Goal: Information Seeking & Learning: Learn about a topic

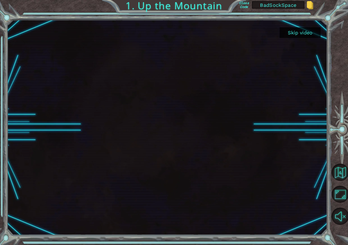
drag, startPoint x: 257, startPoint y: 5, endPoint x: 298, endPoint y: 6, distance: 41.3
click at [298, 6] on input "BadSockSpace" at bounding box center [277, 5] width 45 height 8
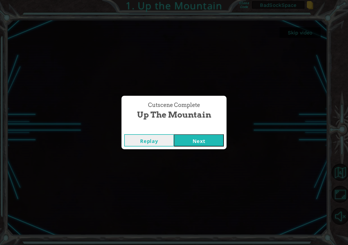
click at [204, 141] on button "Next" at bounding box center [199, 140] width 50 height 12
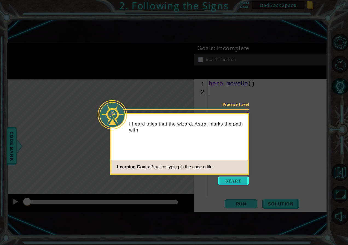
click at [234, 184] on button "Start" at bounding box center [232, 181] width 31 height 9
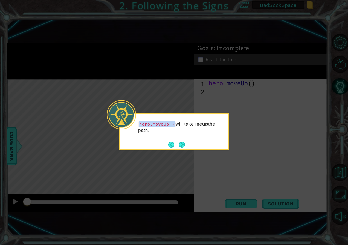
drag, startPoint x: 173, startPoint y: 125, endPoint x: 139, endPoint y: 121, distance: 34.1
click at [139, 121] on p "hero.moveUp() will take me up the path." at bounding box center [181, 127] width 86 height 12
click at [185, 144] on button "Next" at bounding box center [181, 145] width 6 height 6
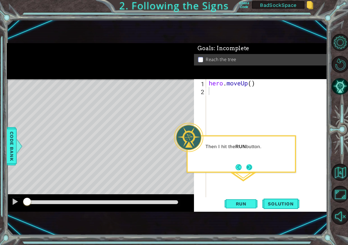
click at [251, 166] on button "Next" at bounding box center [249, 167] width 6 height 6
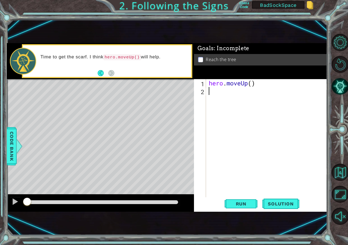
click at [220, 134] on div "hero . moveUp ( )" at bounding box center [267, 146] width 120 height 135
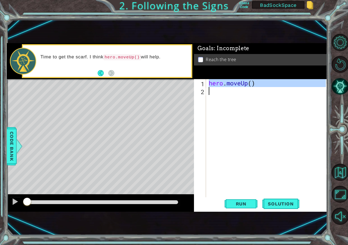
drag, startPoint x: 209, startPoint y: 82, endPoint x: 261, endPoint y: 88, distance: 52.9
click at [261, 88] on div "hero . moveUp ( )" at bounding box center [267, 146] width 120 height 135
type textarea "hero.moveUp()"
click at [261, 98] on div "hero . moveUp ( )" at bounding box center [266, 138] width 118 height 119
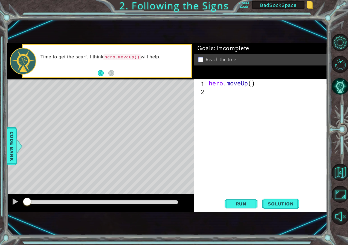
click at [148, 121] on div "Level Map" at bounding box center [133, 159] width 252 height 161
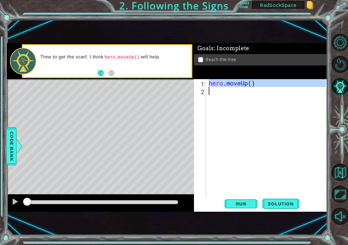
drag, startPoint x: 209, startPoint y: 84, endPoint x: 264, endPoint y: 86, distance: 55.8
click at [266, 87] on div "hero . moveUp ( )" at bounding box center [267, 146] width 120 height 135
type textarea "hero.moveUp()"
click at [246, 99] on div "hero . moveUp ( )" at bounding box center [266, 138] width 118 height 119
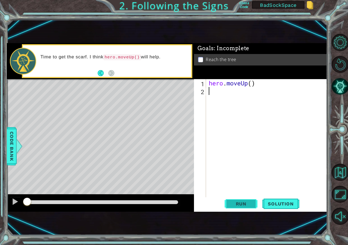
click at [231, 205] on span "Run" at bounding box center [241, 203] width 22 height 5
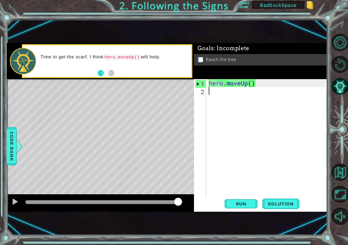
click at [218, 96] on div "hero . moveUp ( )" at bounding box center [267, 146] width 120 height 135
type textarea "h"
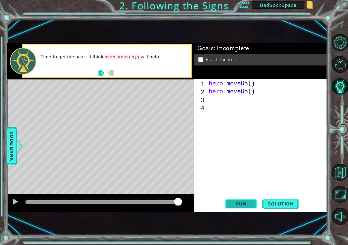
click at [232, 205] on span "Run" at bounding box center [241, 203] width 22 height 5
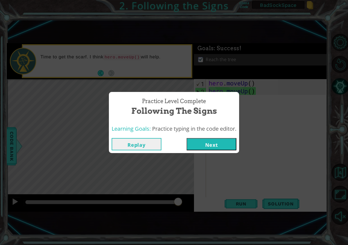
click at [211, 147] on button "Next" at bounding box center [211, 144] width 50 height 12
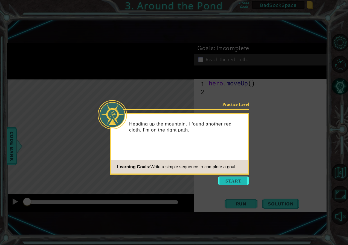
click at [229, 180] on button "Start" at bounding box center [232, 181] width 31 height 9
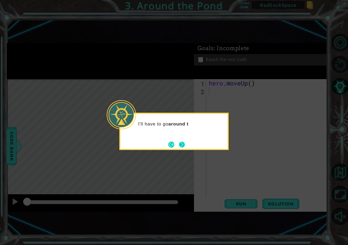
click at [182, 146] on button "Next" at bounding box center [181, 145] width 6 height 6
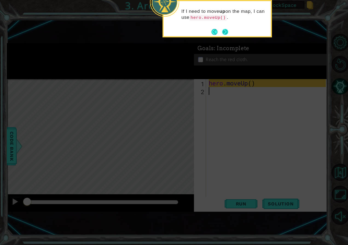
click at [224, 31] on button "Next" at bounding box center [224, 31] width 9 height 9
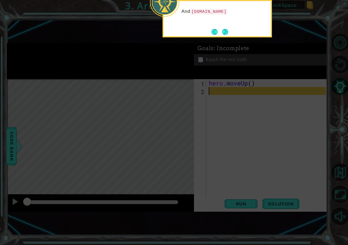
click at [224, 31] on button "Next" at bounding box center [225, 32] width 10 height 10
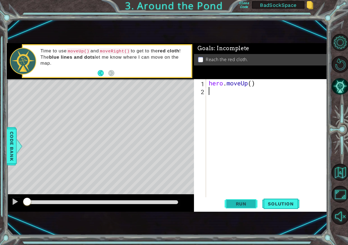
click at [241, 204] on span "Run" at bounding box center [241, 203] width 22 height 5
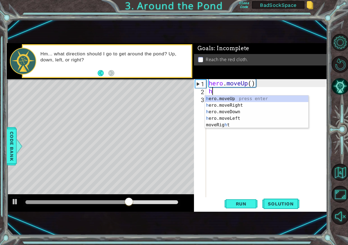
type textarea "her"
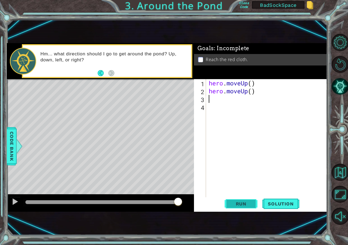
click at [249, 201] on button "Run" at bounding box center [240, 204] width 33 height 13
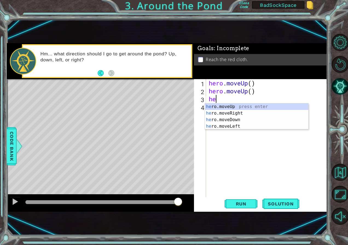
type textarea "her"
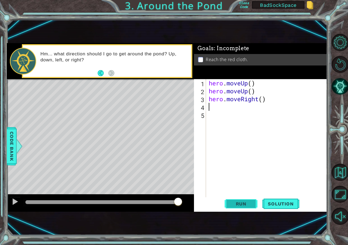
click at [243, 203] on span "Run" at bounding box center [241, 203] width 22 height 5
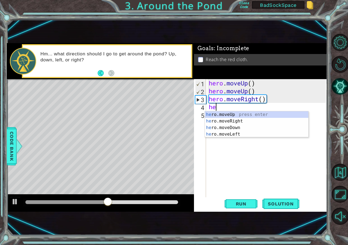
type textarea "her"
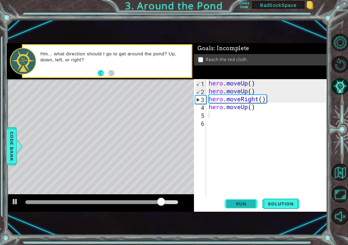
click at [243, 205] on span "Run" at bounding box center [241, 203] width 22 height 5
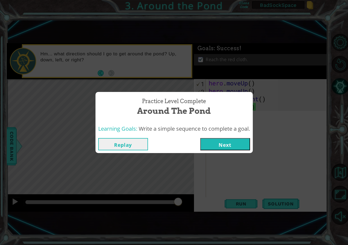
click at [124, 142] on button "Replay" at bounding box center [123, 144] width 50 height 12
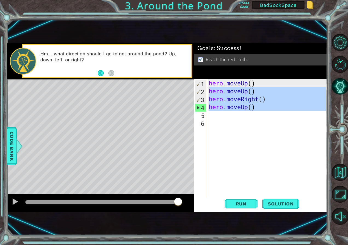
drag, startPoint x: 261, startPoint y: 114, endPoint x: 208, endPoint y: 93, distance: 57.8
click at [208, 93] on div "hero . moveUp ( ) hero . moveUp ( ) hero . moveRight ( ) hero . moveUp ( )" at bounding box center [267, 146] width 120 height 135
type textarea "hero.moveUp() hero.moveRight()"
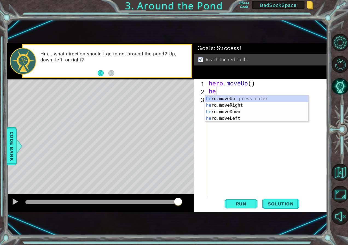
type textarea "her"
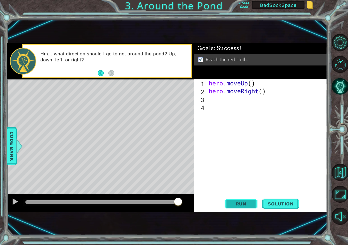
click at [241, 202] on span "Run" at bounding box center [241, 203] width 22 height 5
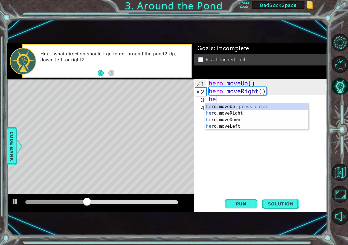
type textarea "her"
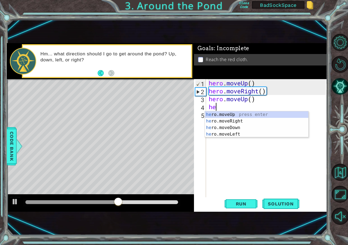
type textarea "her"
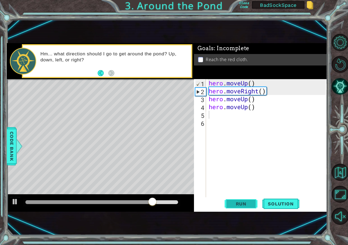
click at [249, 205] on span "Run" at bounding box center [241, 203] width 22 height 5
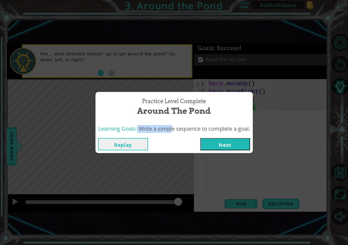
drag, startPoint x: 135, startPoint y: 129, endPoint x: 167, endPoint y: 130, distance: 31.4
click at [167, 130] on div "Learning Goals: Write a simple sequence to complete a goal." at bounding box center [174, 129] width 152 height 8
drag, startPoint x: 167, startPoint y: 130, endPoint x: 156, endPoint y: 131, distance: 10.8
click at [156, 131] on span "Write a simple sequence to complete a goal." at bounding box center [194, 128] width 111 height 7
click at [218, 145] on button "Next" at bounding box center [225, 144] width 50 height 12
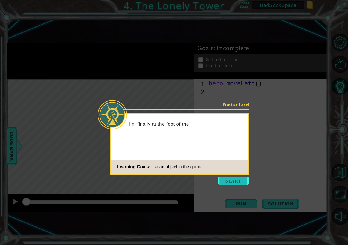
click at [234, 179] on button "Start" at bounding box center [232, 181] width 31 height 9
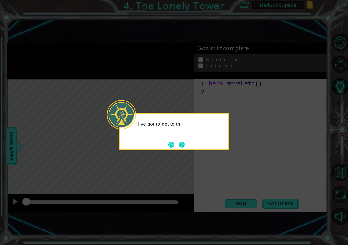
click at [180, 146] on button "Next" at bounding box center [182, 145] width 10 height 10
click at [182, 143] on button "Next" at bounding box center [181, 145] width 6 height 6
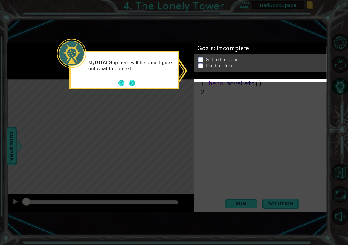
click at [129, 84] on button "Next" at bounding box center [132, 83] width 6 height 6
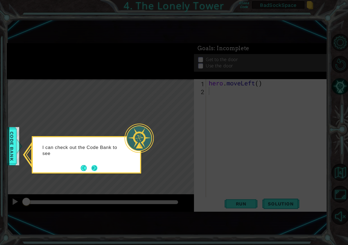
click at [96, 168] on button "Next" at bounding box center [94, 168] width 6 height 6
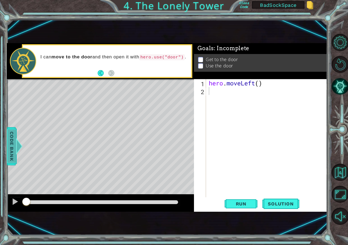
click at [12, 141] on span "Code Bank" at bounding box center [12, 146] width 9 height 33
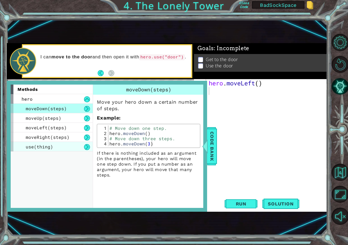
click at [61, 148] on div "use(thing)" at bounding box center [52, 147] width 82 height 10
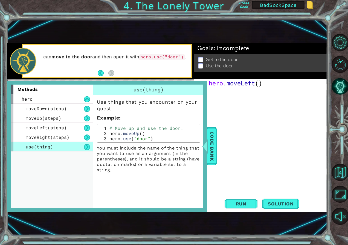
type textarea "hero.use("door")"
drag, startPoint x: 109, startPoint y: 138, endPoint x: 151, endPoint y: 140, distance: 42.1
click at [151, 140] on div "# Move up and use the door. hero . moveUp ( ) hero . use ( "door" )" at bounding box center [153, 139] width 90 height 26
click at [234, 106] on div "hero . moveLeft ( )" at bounding box center [267, 146] width 120 height 135
paste textarea "hero.use("door")"
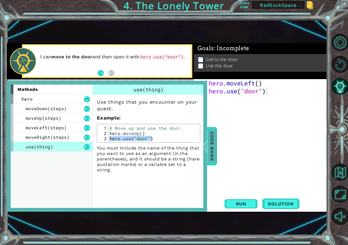
click at [211, 139] on span "Code Bank" at bounding box center [206, 146] width 9 height 33
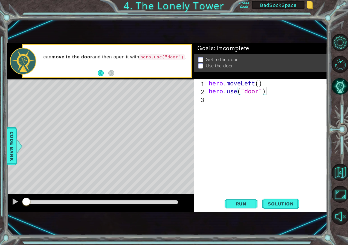
type textarea "hero.moveLeft()"
click at [264, 84] on div "hero . moveLeft ( ) hero . use ( "door" )" at bounding box center [267, 146] width 120 height 135
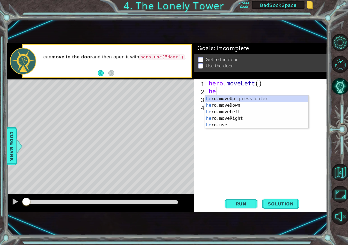
type textarea "her"
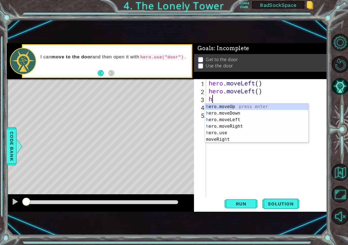
type textarea "her"
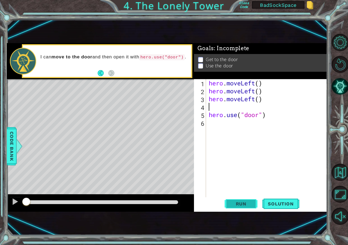
click at [239, 202] on span "Run" at bounding box center [241, 203] width 22 height 5
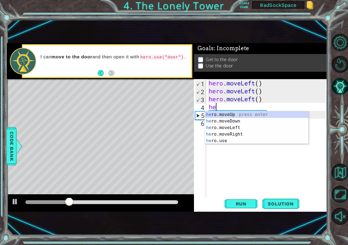
type textarea "her"
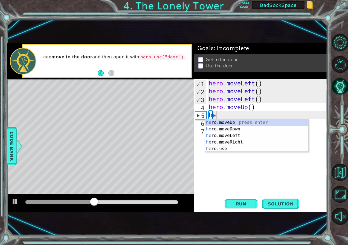
type textarea "her"
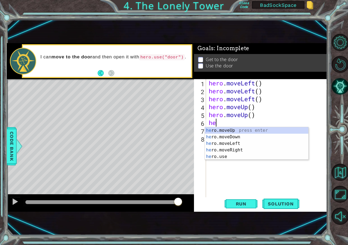
type textarea "her"
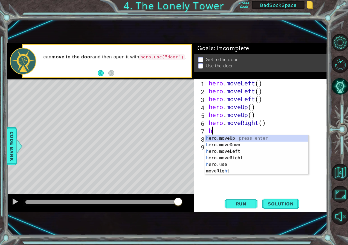
type textarea "her"
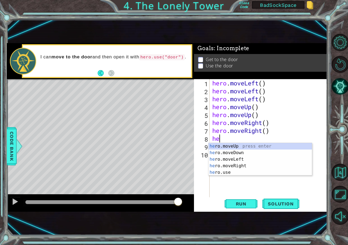
type textarea "her"
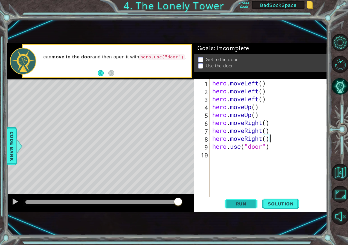
type textarea "hero.moveRight()"
click at [245, 205] on span "Run" at bounding box center [241, 203] width 22 height 5
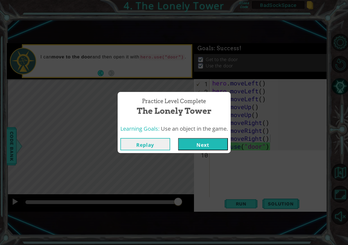
click at [210, 144] on button "Next" at bounding box center [203, 144] width 50 height 12
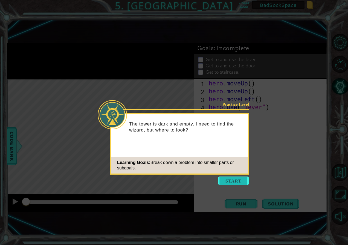
click at [231, 181] on button "Start" at bounding box center [232, 181] width 31 height 9
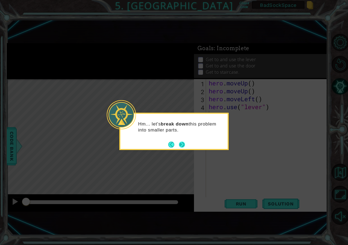
click at [181, 144] on button "Next" at bounding box center [182, 145] width 8 height 8
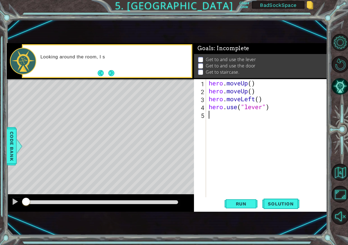
click at [231, 152] on div "hero . moveUp ( ) hero . moveUp ( ) hero . moveLeft ( ) hero . use ( "lever" )" at bounding box center [267, 146] width 120 height 135
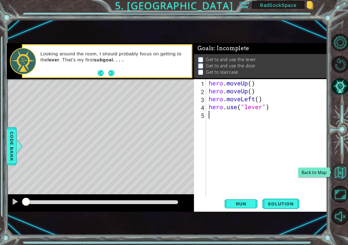
click at [337, 174] on button "Back to Map" at bounding box center [339, 172] width 17 height 17
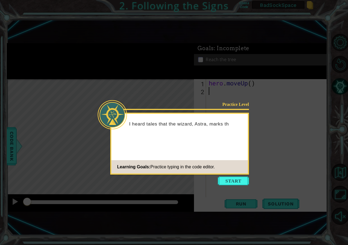
click at [293, 109] on icon at bounding box center [174, 122] width 348 height 245
click at [239, 180] on button "Start" at bounding box center [232, 181] width 31 height 9
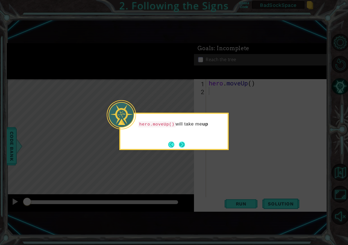
click at [185, 147] on button "Next" at bounding box center [182, 145] width 6 height 6
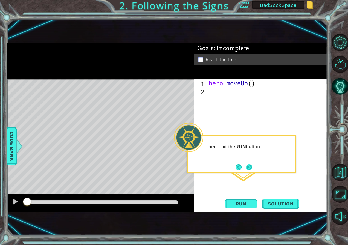
click at [248, 168] on button "Next" at bounding box center [249, 167] width 6 height 6
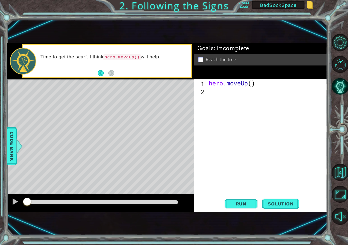
drag, startPoint x: 298, startPoint y: 7, endPoint x: 251, endPoint y: 6, distance: 47.5
click at [251, 6] on div "Class Code BadSockSpace" at bounding box center [275, 5] width 75 height 8
drag, startPoint x: 251, startPoint y: 6, endPoint x: 315, endPoint y: 19, distance: 65.2
click at [315, 19] on div "1 ההההההההההההההההההההההההההההההההההההההההההההההההההההההההההההההההההההההההההההה…" at bounding box center [174, 122] width 348 height 245
click at [238, 165] on div "hero . moveUp ( )" at bounding box center [267, 146] width 120 height 135
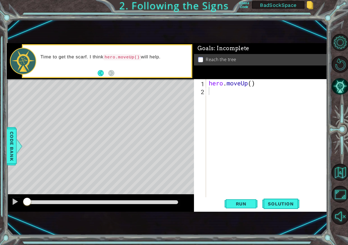
click at [233, 145] on div "hero . moveUp ( )" at bounding box center [267, 146] width 120 height 135
